Goal: Task Accomplishment & Management: Use online tool/utility

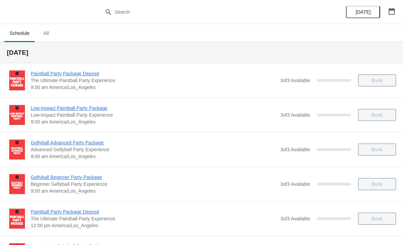
click at [53, 33] on span "All" at bounding box center [46, 33] width 17 height 12
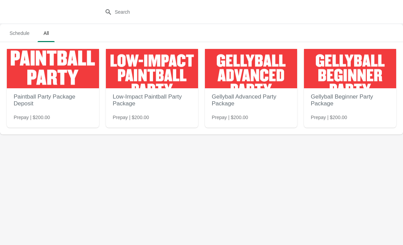
click at [354, 79] on img at bounding box center [350, 68] width 92 height 39
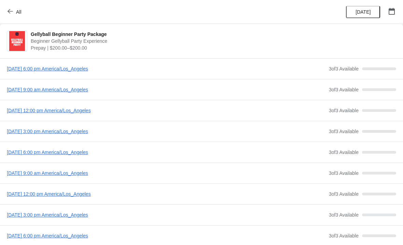
click at [18, 11] on span "All" at bounding box center [18, 11] width 5 height 5
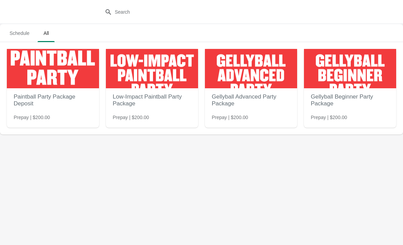
click at [26, 38] on span "Schedule" at bounding box center [19, 33] width 31 height 12
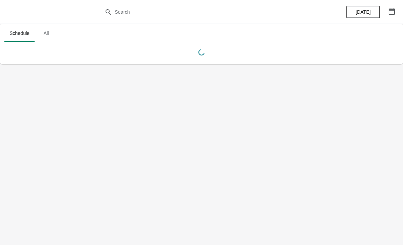
click at [386, 9] on button "button" at bounding box center [392, 11] width 12 height 12
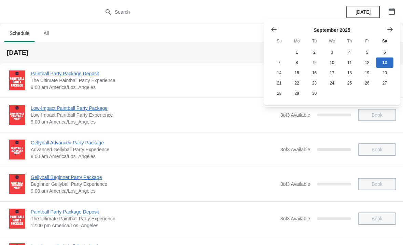
click at [388, 31] on icon "Show next month, October 2025" at bounding box center [390, 29] width 7 height 7
click at [334, 53] on button "1" at bounding box center [331, 52] width 17 height 10
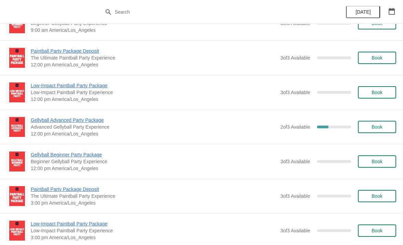
scroll to position [514, 0]
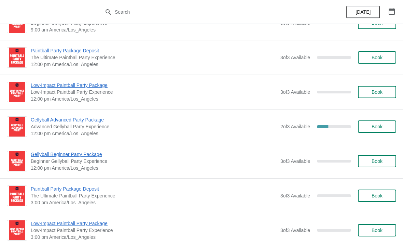
click at [140, 128] on span "Advanced Gellyball Party Experience" at bounding box center [154, 126] width 246 height 7
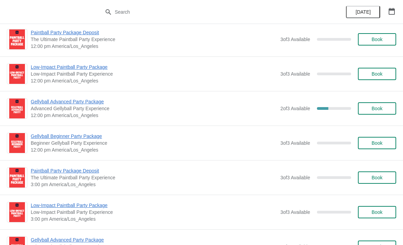
scroll to position [533, 0]
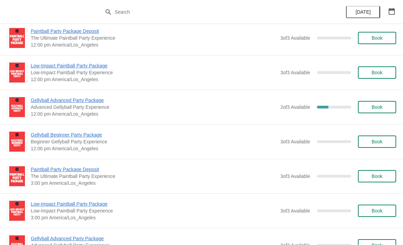
click at [128, 103] on span "Gellyball Advanced Party Package" at bounding box center [154, 100] width 246 height 7
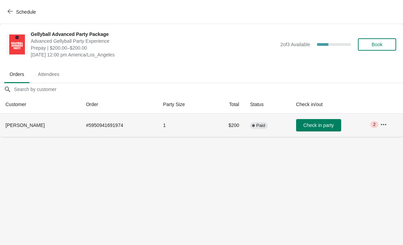
click at [158, 121] on td "1" at bounding box center [184, 124] width 52 height 23
click at [159, 126] on td "1" at bounding box center [184, 124] width 52 height 23
click at [11, 10] on icon "button" at bounding box center [10, 11] width 5 height 5
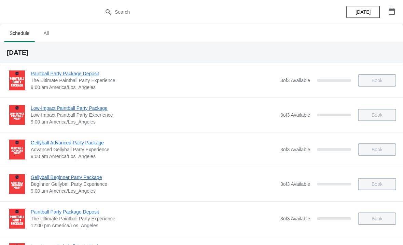
click at [20, 35] on span "Schedule" at bounding box center [19, 33] width 31 height 12
click at [361, 12] on span "[DATE]" at bounding box center [363, 11] width 15 height 5
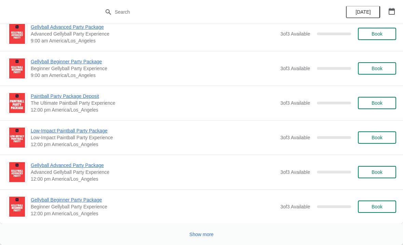
scroll to position [1671, 0]
click at [203, 235] on span "Show more" at bounding box center [202, 233] width 24 height 5
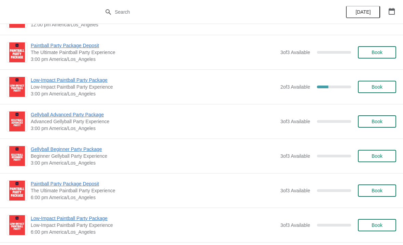
scroll to position [2139, 0]
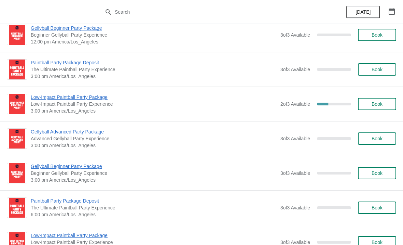
click at [201, 100] on span "Low-Impact Paintball Party Package" at bounding box center [154, 97] width 246 height 7
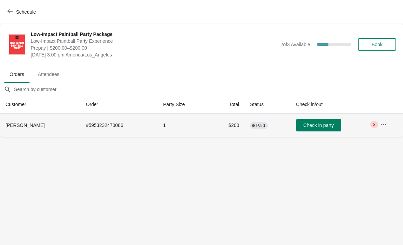
click at [182, 125] on td "1" at bounding box center [184, 124] width 52 height 23
click at [111, 136] on td "# 5953232470086" at bounding box center [119, 124] width 77 height 23
click at [118, 131] on td "# 5953232470086" at bounding box center [119, 124] width 77 height 23
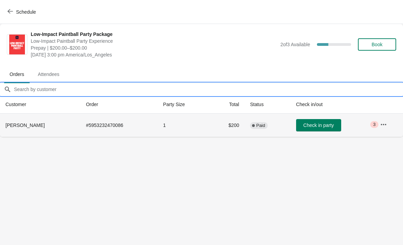
click at [50, 92] on input "Orders filter search" at bounding box center [209, 89] width 390 height 12
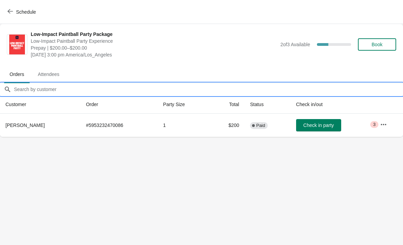
click at [27, 77] on span "Orders" at bounding box center [17, 74] width 26 height 12
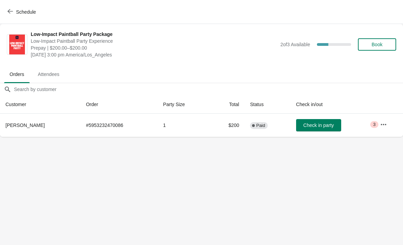
click at [50, 78] on span "Attendees" at bounding box center [48, 74] width 32 height 12
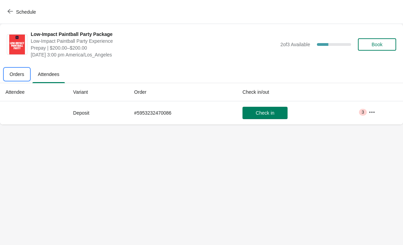
click at [21, 67] on button "Orders" at bounding box center [17, 74] width 28 height 18
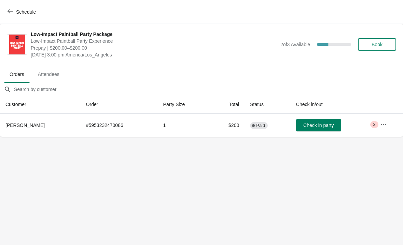
click at [374, 131] on td "Check in party" at bounding box center [333, 124] width 84 height 23
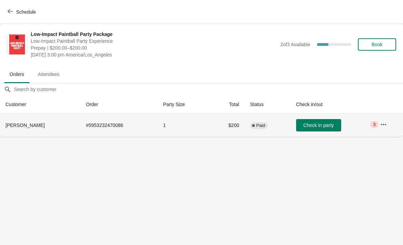
click at [380, 121] on button "button" at bounding box center [384, 124] width 12 height 12
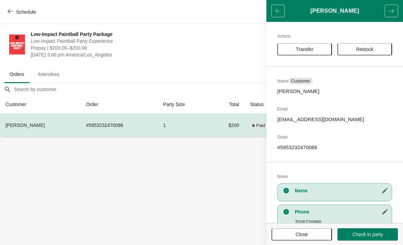
click at [282, 7] on header "[PERSON_NAME]" at bounding box center [335, 11] width 137 height 22
click at [15, 14] on span "Schedule" at bounding box center [22, 12] width 27 height 6
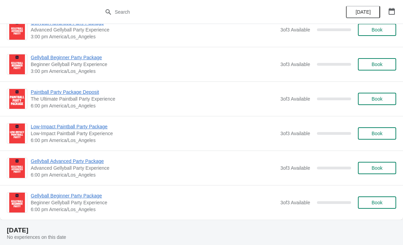
scroll to position [978, 0]
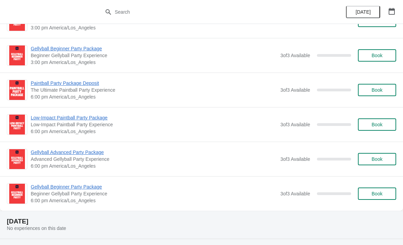
click at [176, 220] on h2 "[DATE]" at bounding box center [202, 221] width 390 height 7
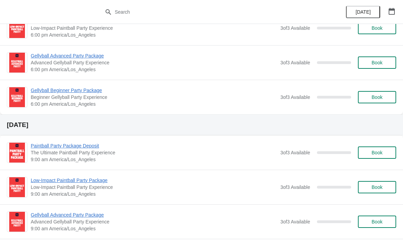
scroll to position [1489, 0]
